Goal: Task Accomplishment & Management: Manage account settings

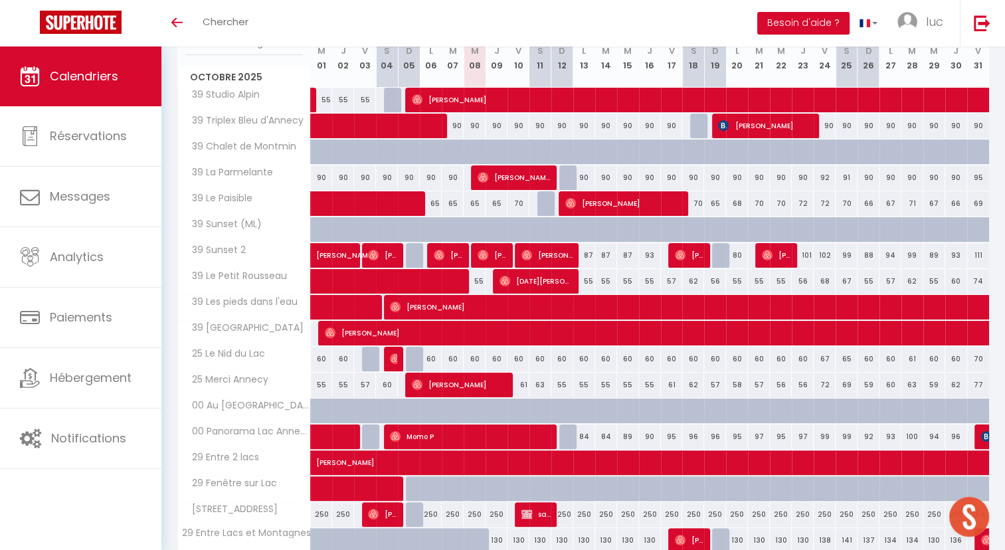
scroll to position [329, 0]
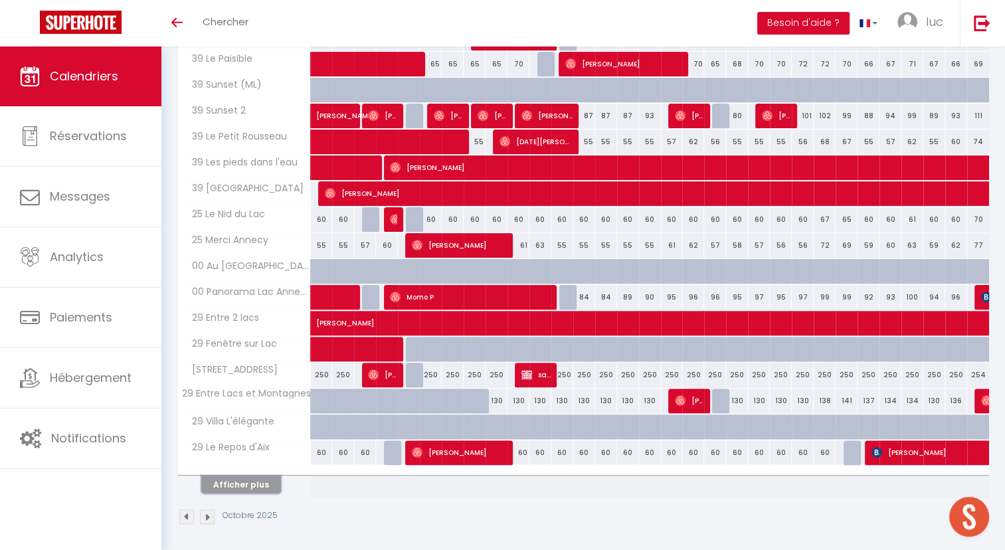
click at [253, 480] on button "Afficher plus" at bounding box center [241, 485] width 80 height 18
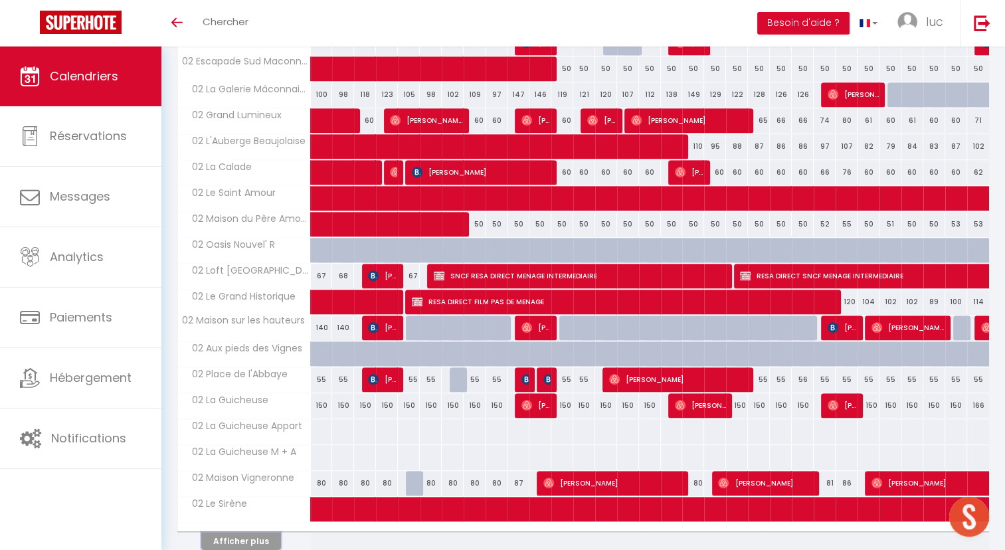
scroll to position [845, 0]
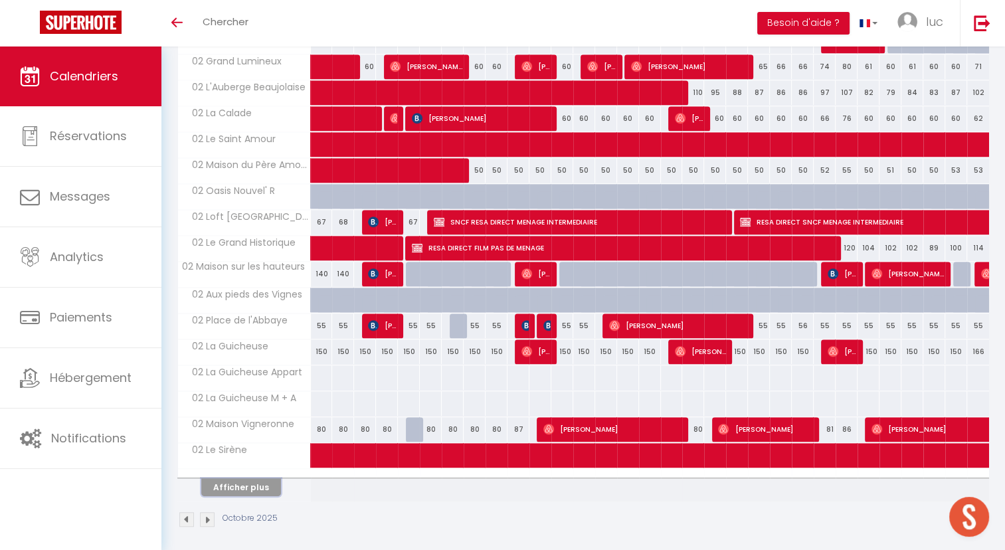
click at [257, 481] on button "Afficher plus" at bounding box center [241, 487] width 80 height 18
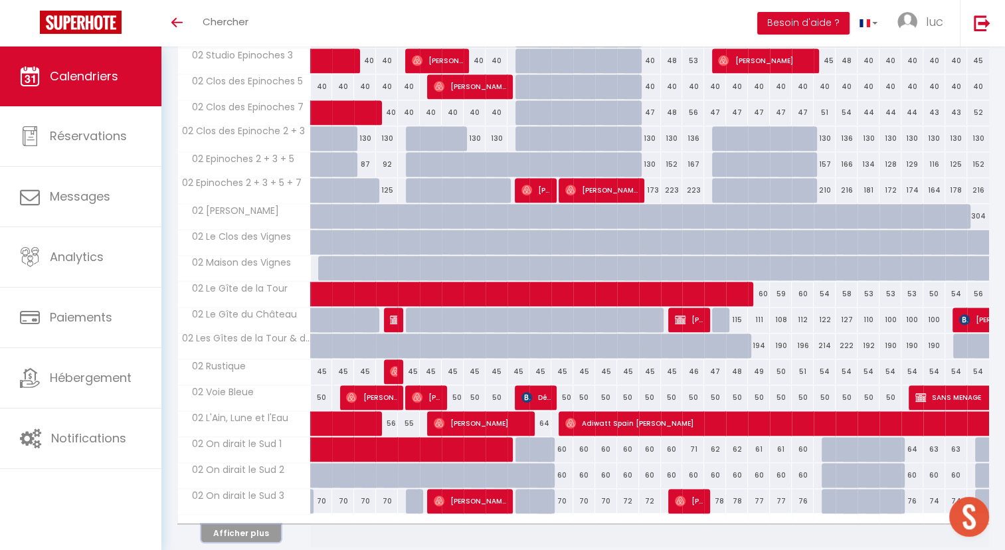
scroll to position [1360, 0]
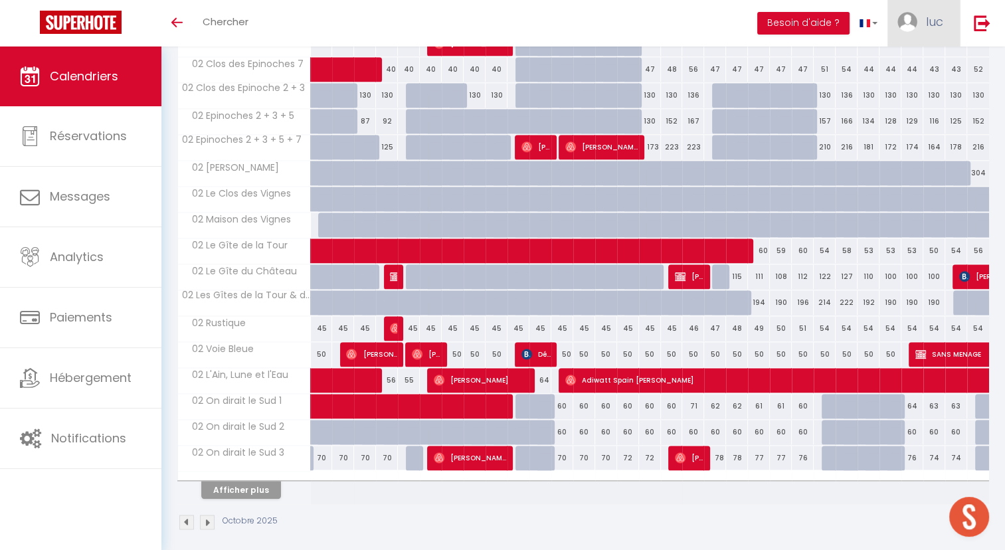
click at [945, 21] on link "luc" at bounding box center [924, 23] width 72 height 47
click at [904, 88] on link "Équipe" at bounding box center [907, 90] width 98 height 23
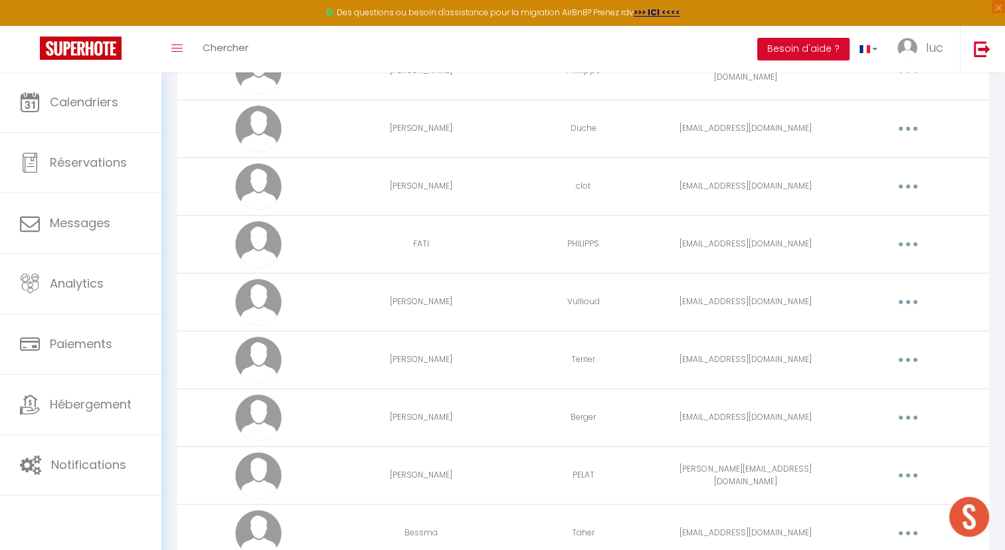
scroll to position [5098, 0]
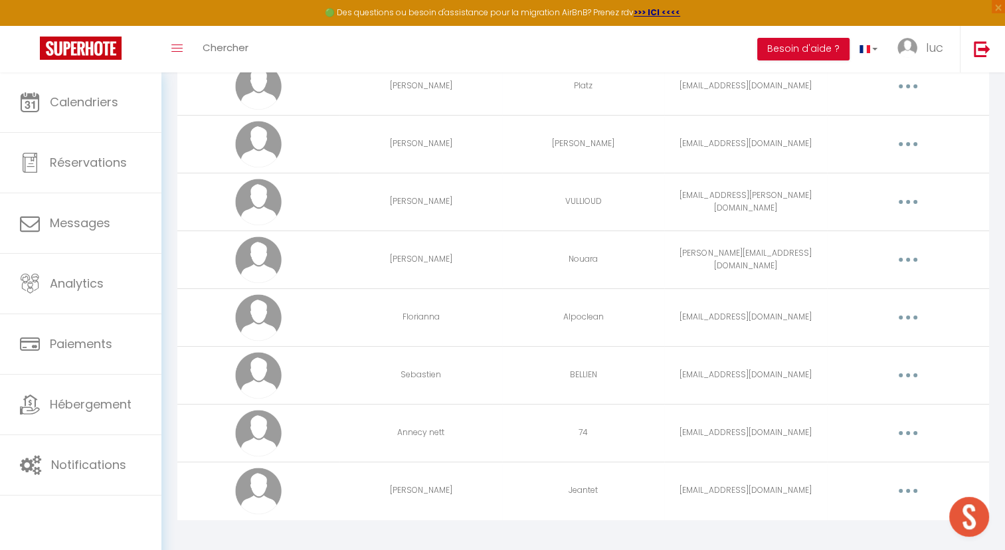
click at [919, 365] on button "button" at bounding box center [908, 375] width 37 height 21
click at [880, 395] on link "Editer" at bounding box center [874, 406] width 98 height 23
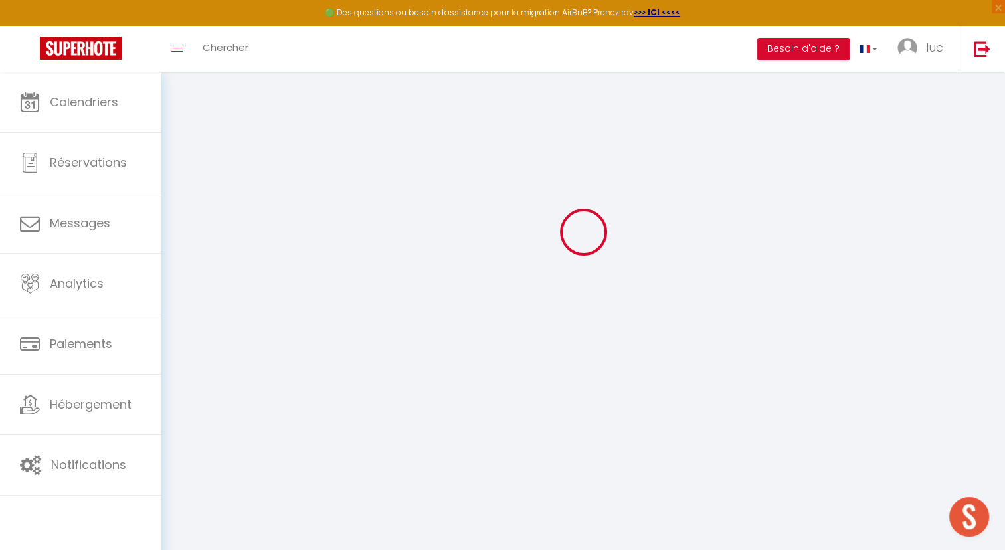
type input "[EMAIL_ADDRESS][DOMAIN_NAME]"
type input "Sebastien"
type input "BELLIEN"
type input "[EMAIL_ADDRESS][DOMAIN_NAME]"
type textarea "[URL][DOMAIN_NAME]"
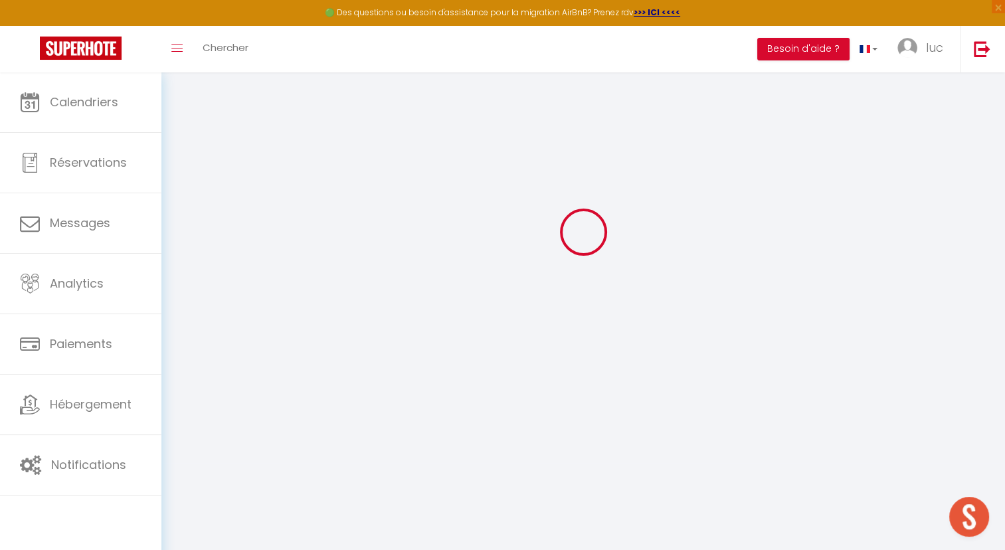
checkbox input "false"
checkbox input "true"
checkbox input "false"
checkbox input "true"
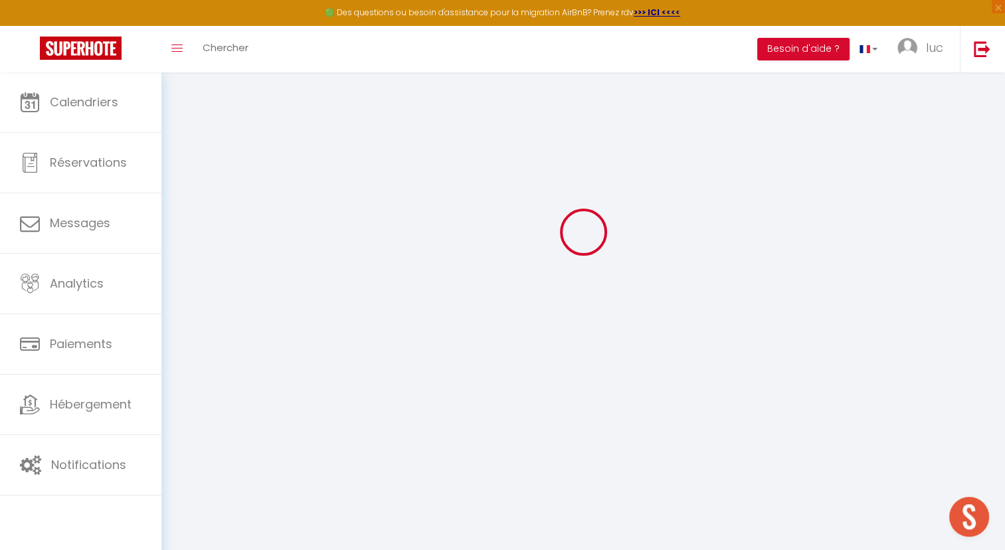
checkbox input "true"
checkbox input "false"
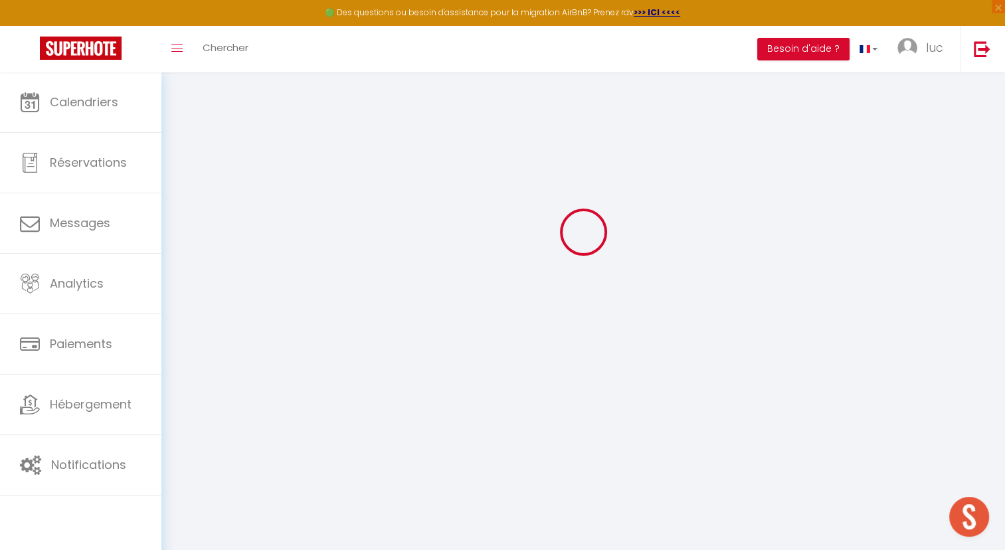
checkbox input "true"
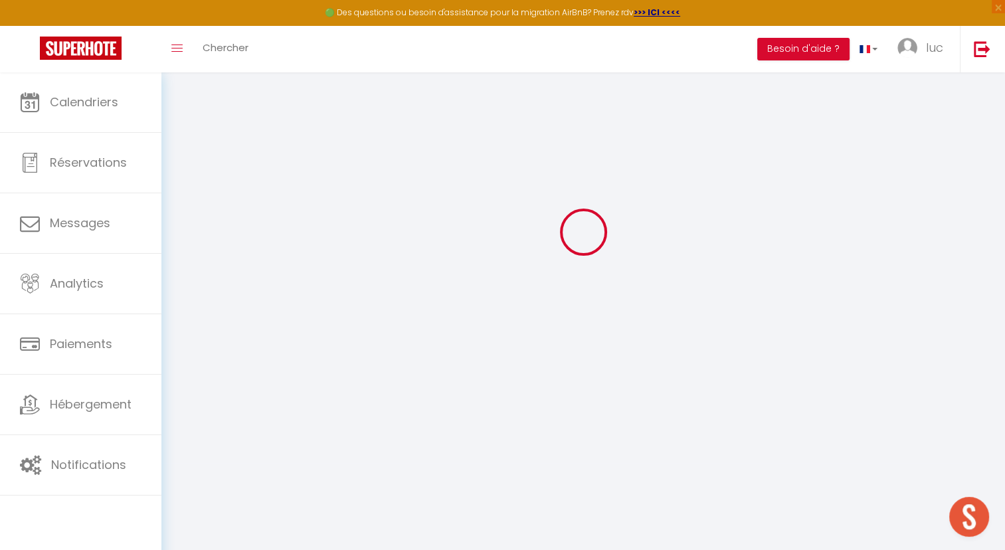
checkbox input "false"
select select
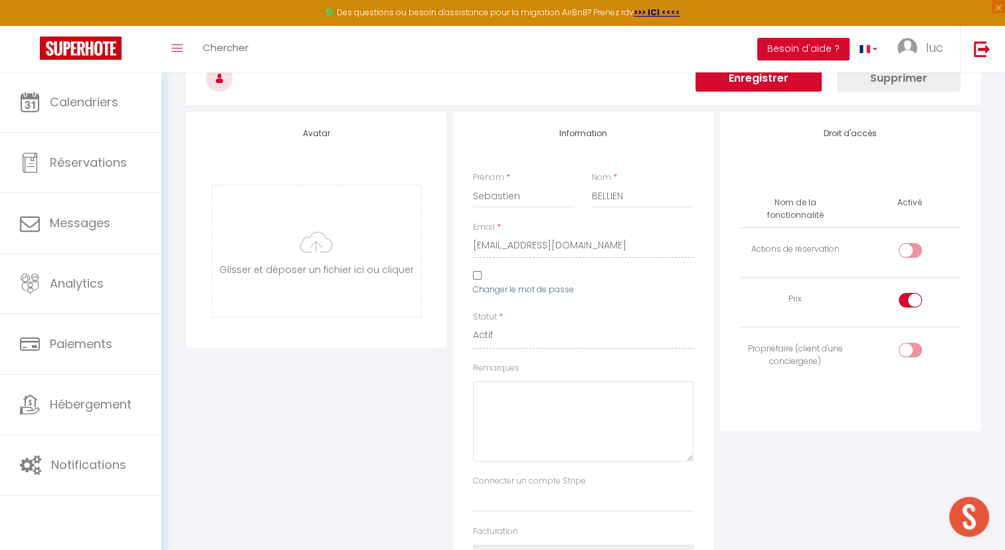
scroll to position [4053, 0]
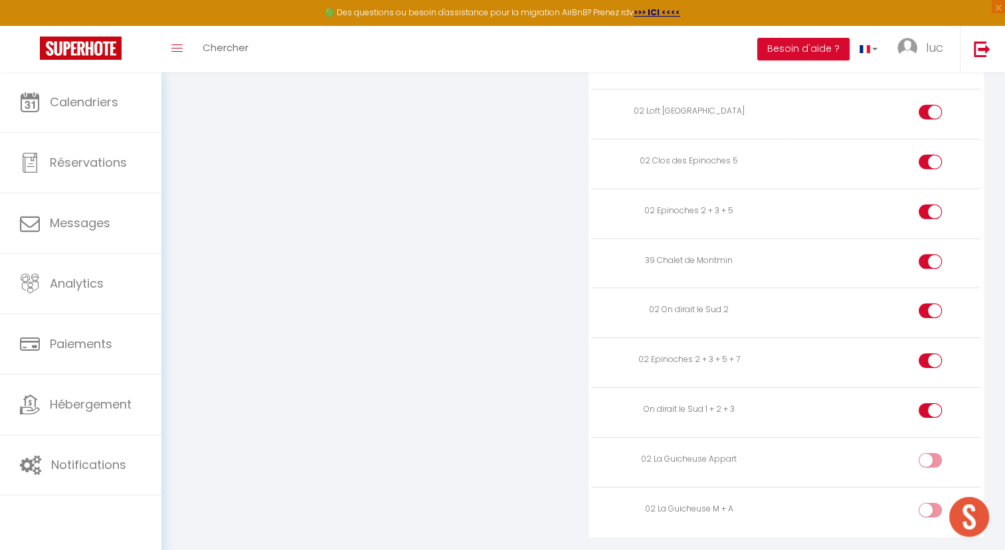
click at [936, 453] on input "checkbox" at bounding box center [941, 463] width 23 height 20
checkbox input "true"
click at [934, 503] on input "checkbox" at bounding box center [941, 513] width 23 height 20
checkbox input "true"
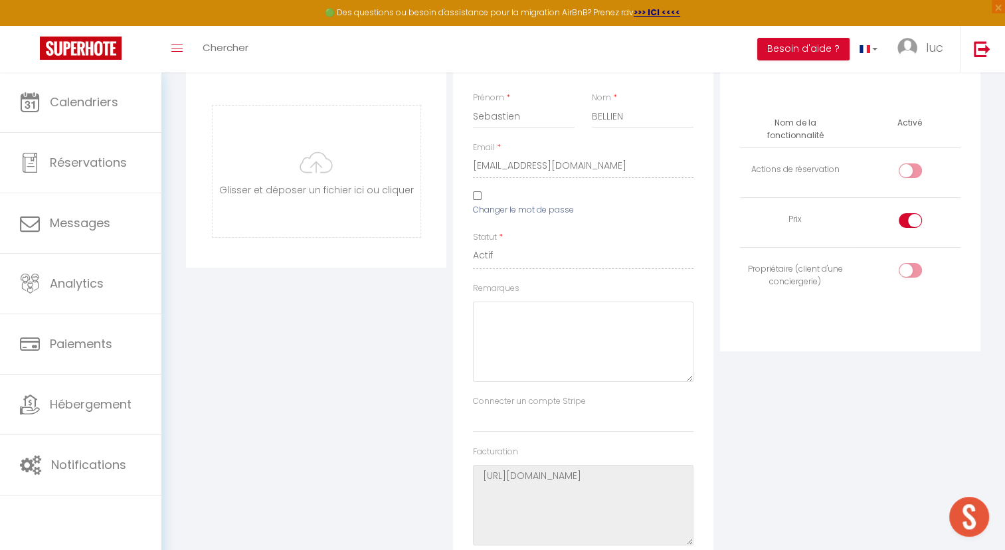
scroll to position [0, 0]
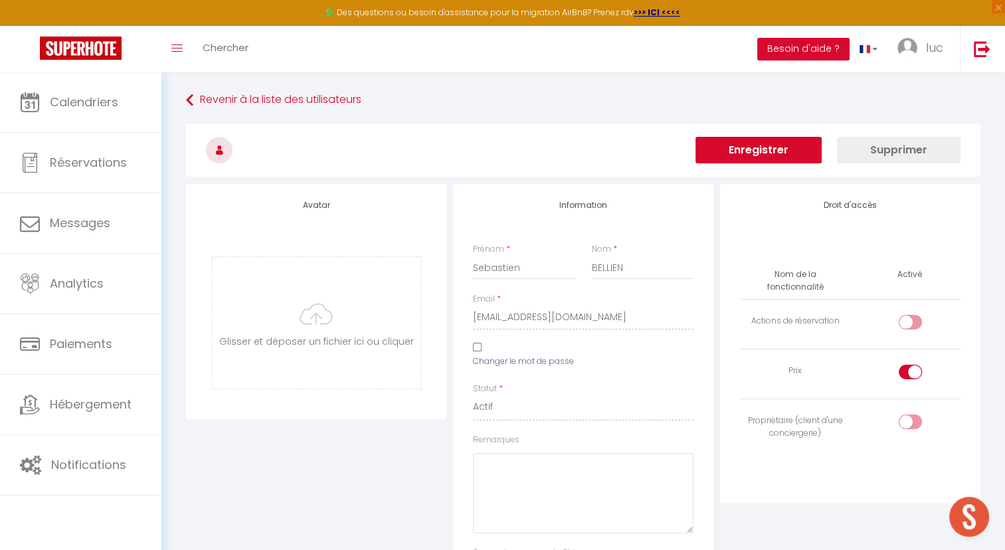
click at [766, 159] on button "Enregistrer" at bounding box center [759, 150] width 126 height 27
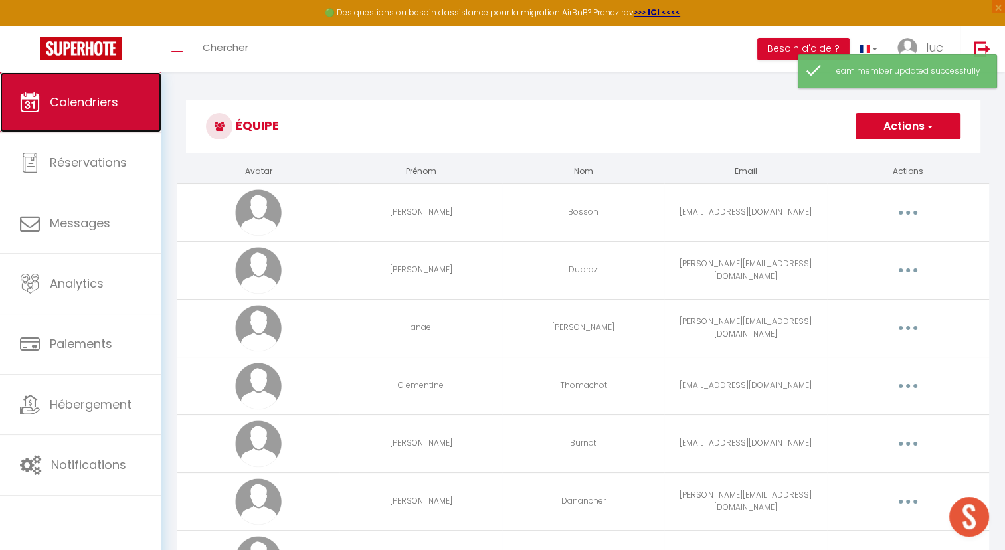
click at [85, 98] on span "Calendriers" at bounding box center [84, 102] width 68 height 17
